Goal: Information Seeking & Learning: Learn about a topic

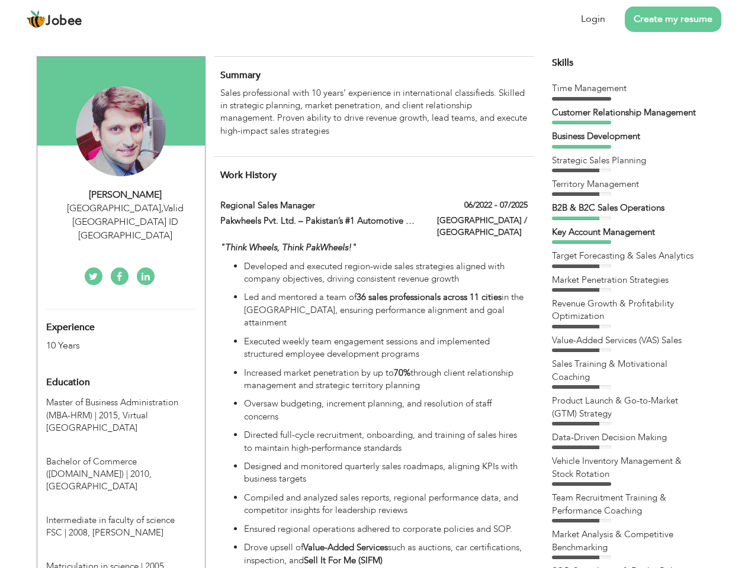
click at [121, 208] on div "[GEOGRAPHIC_DATA] , Valid [GEOGRAPHIC_DATA] ID [GEOGRAPHIC_DATA]" at bounding box center [125, 222] width 159 height 41
click at [126, 195] on div "[PERSON_NAME]" at bounding box center [125, 195] width 159 height 14
click at [126, 208] on div "[GEOGRAPHIC_DATA] , Valid [GEOGRAPHIC_DATA] ID [GEOGRAPHIC_DATA]" at bounding box center [125, 222] width 159 height 41
click at [121, 310] on div "Experience 10 Years" at bounding box center [107, 331] width 140 height 43
click at [107, 339] on div "10 Years" at bounding box center [107, 346] width 122 height 14
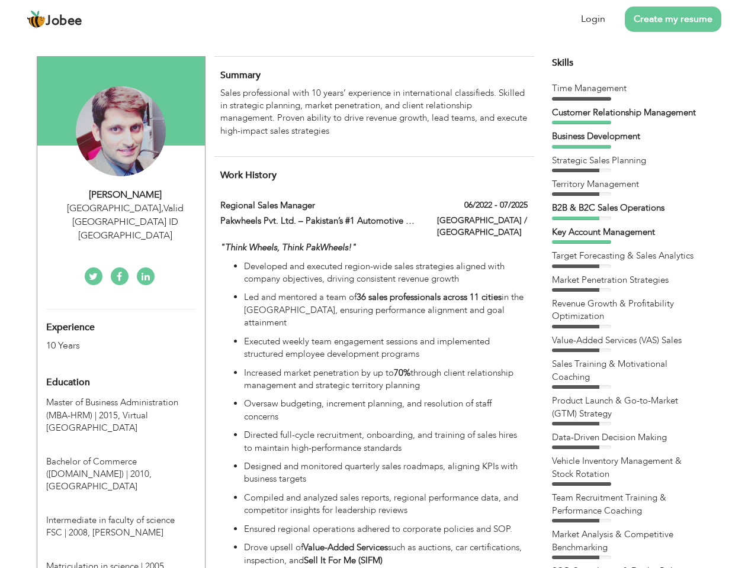
click at [121, 371] on div "Education" at bounding box center [107, 383] width 140 height 24
click at [121, 397] on span "Master of Business Administration (MBA-HRM) | 2015," at bounding box center [112, 409] width 132 height 24
click at [121, 456] on span "Bachelor of Commerce ([DOMAIN_NAME]) | 2010," at bounding box center [98, 468] width 105 height 24
click at [121, 514] on span "Intermediate in faculty of science FSC | 2008," at bounding box center [110, 526] width 128 height 24
click at [121, 561] on span "Matriculation in science | 2005," at bounding box center [106, 567] width 120 height 12
